Goal: Transaction & Acquisition: Purchase product/service

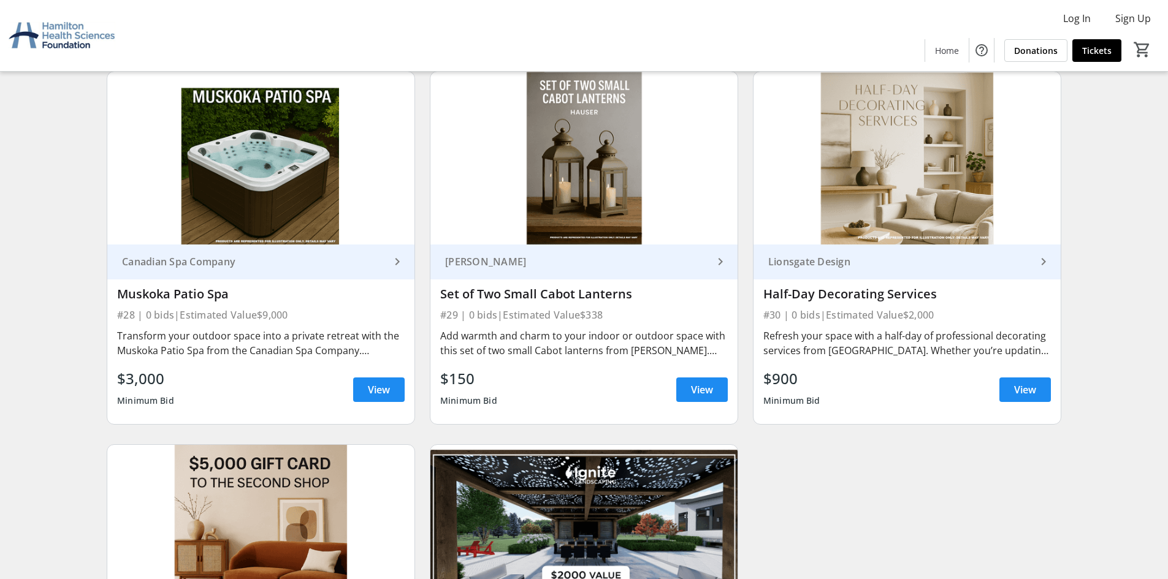
scroll to position [3617, 0]
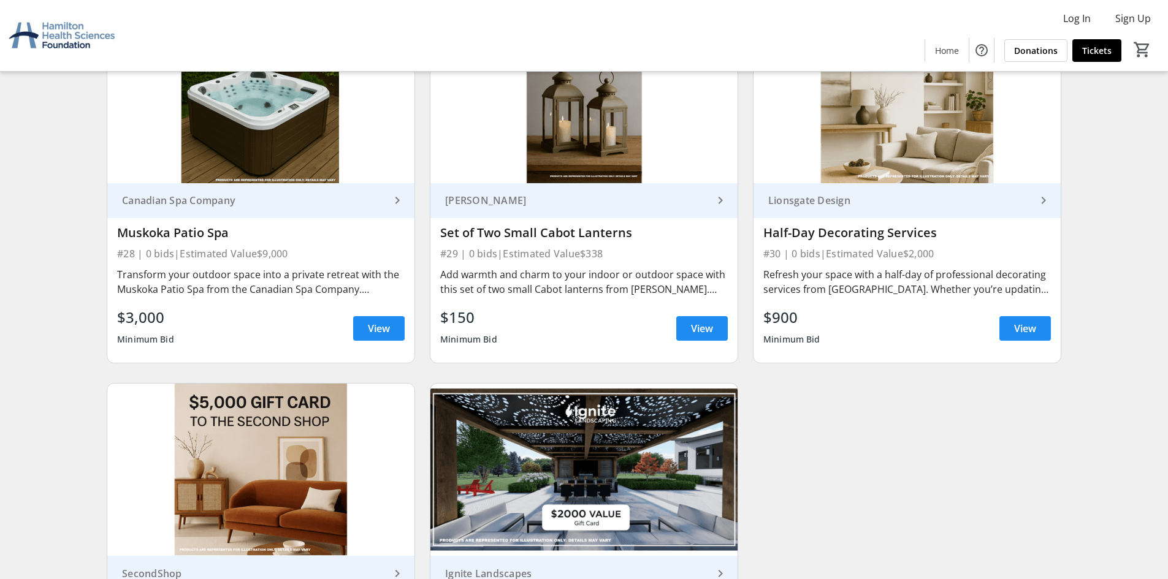
click at [388, 205] on div "Canadian Spa Company" at bounding box center [253, 200] width 273 height 12
click at [343, 289] on div "Transform your outdoor space into a private retreat with the Muskoka Patio Spa …" at bounding box center [261, 281] width 288 height 29
click at [380, 331] on span "View" at bounding box center [379, 328] width 22 height 15
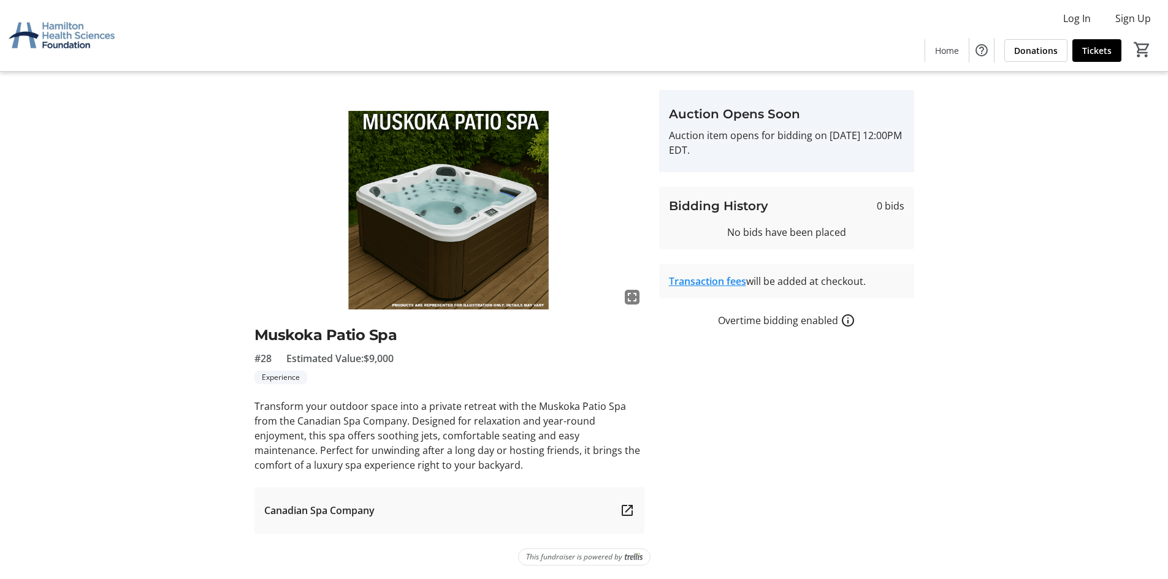
scroll to position [27, 0]
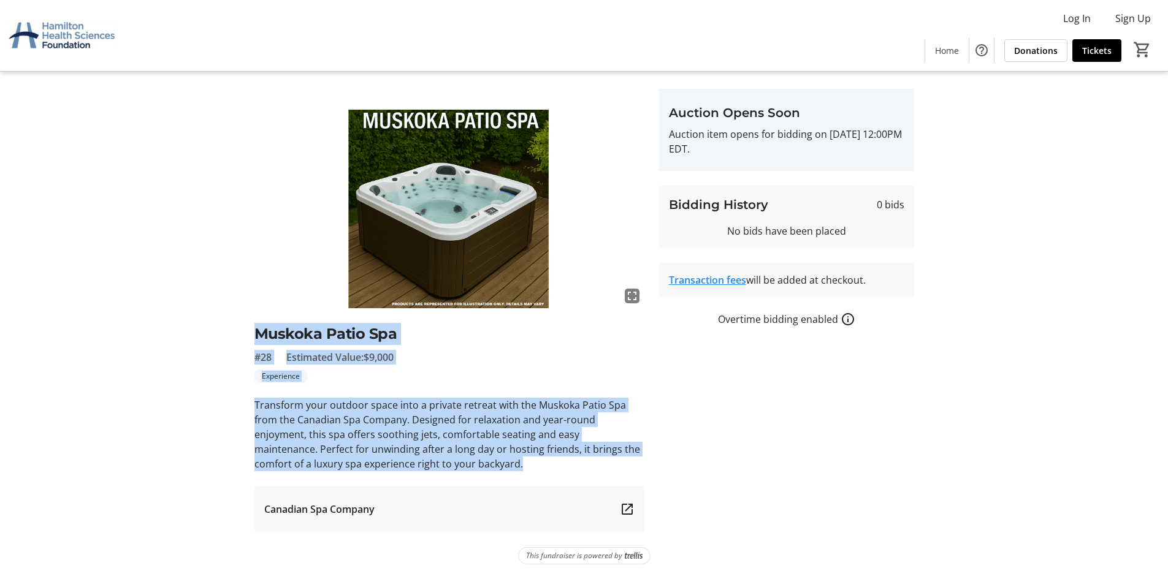
drag, startPoint x: 484, startPoint y: 470, endPoint x: 257, endPoint y: 342, distance: 259.7
click at [257, 342] on div "fullscreen Muskoka Patio Spa #28 Estimated Value: $9,000 Experience Transform y…" at bounding box center [449, 311] width 390 height 444
copy div "Muskoka Patio Spa #28 Estimated Value: $9,000 Experience Transform your outdoor…"
